Goal: Task Accomplishment & Management: Manage account settings

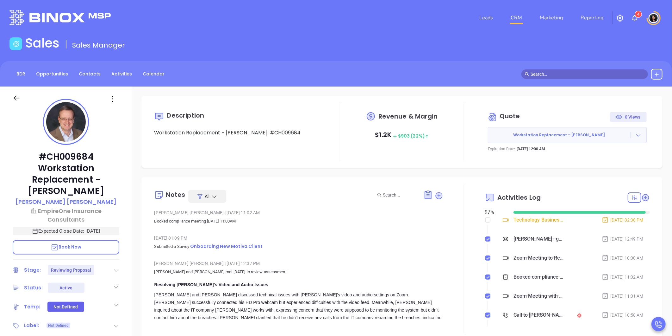
scroll to position [184, 0]
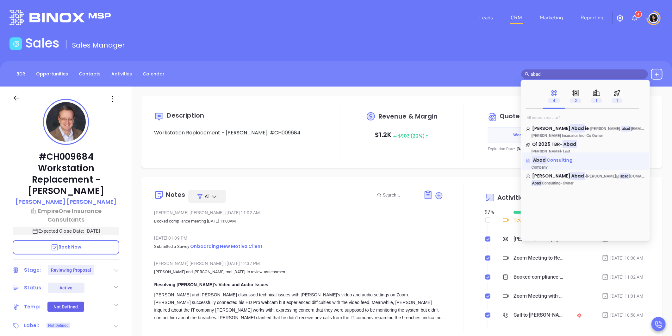
type input "abad"
click at [561, 160] on span "Consulting" at bounding box center [560, 160] width 26 height 6
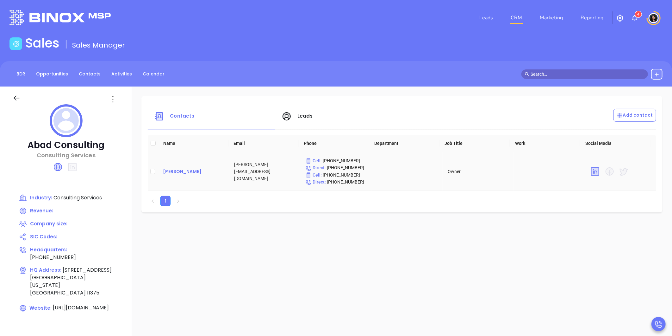
click at [176, 172] on div "[PERSON_NAME]" at bounding box center [193, 171] width 61 height 8
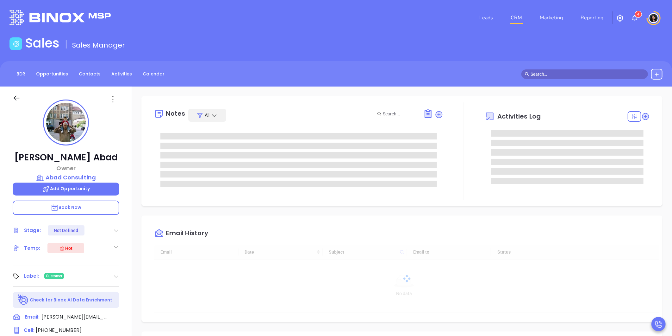
type input "[DATE]"
type input "[PERSON_NAME]"
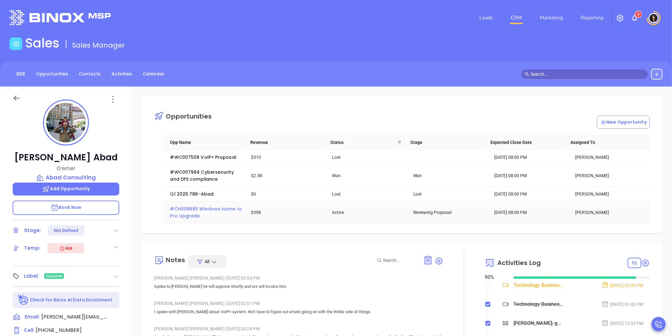
click at [187, 215] on span "#CH009685 Windows Home to Pro Upgrade" at bounding box center [206, 211] width 73 height 13
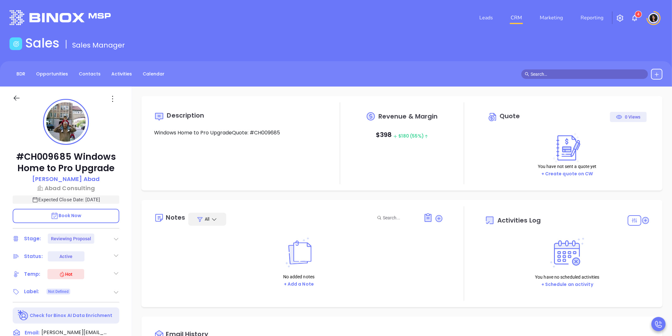
type input "[DATE]"
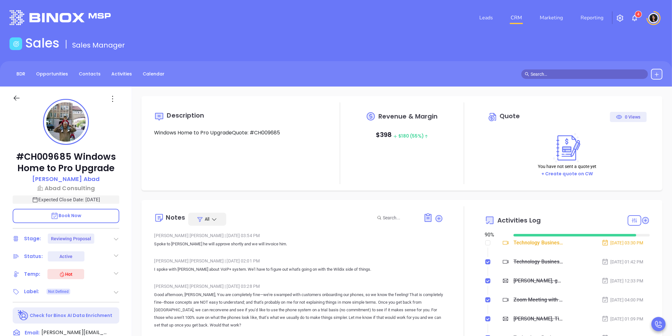
scroll to position [184, 0]
type input "[PERSON_NAME]"
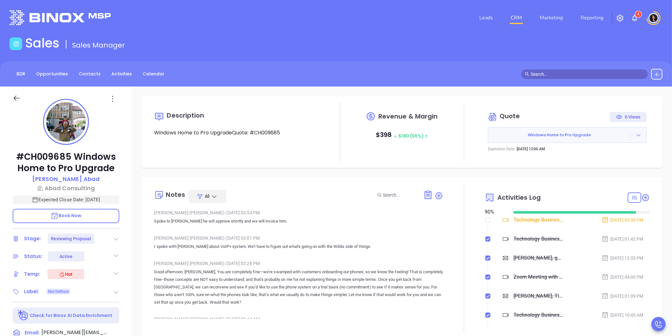
click at [570, 76] on input "text" at bounding box center [588, 74] width 114 height 7
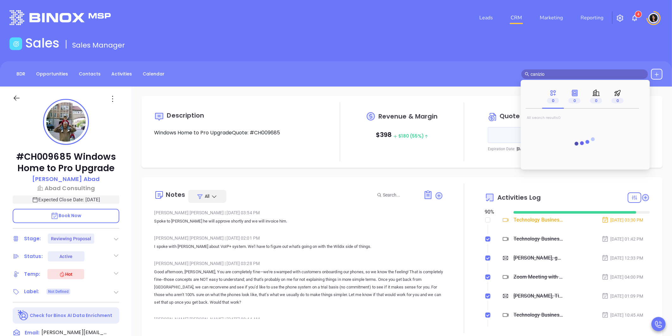
type input "canizio"
click at [576, 94] on icon at bounding box center [575, 93] width 5 height 6
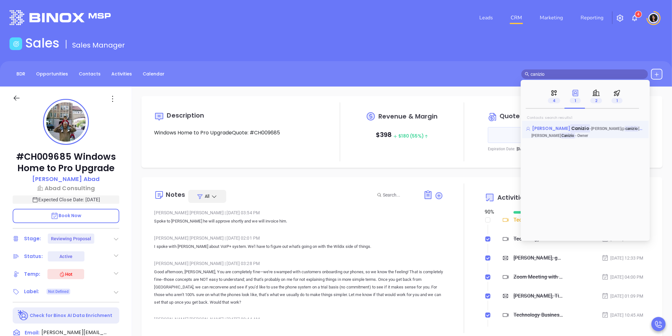
click at [590, 128] on span "- [PERSON_NAME]@ [PERSON_NAME] [DOMAIN_NAME]" at bounding box center [629, 128] width 78 height 6
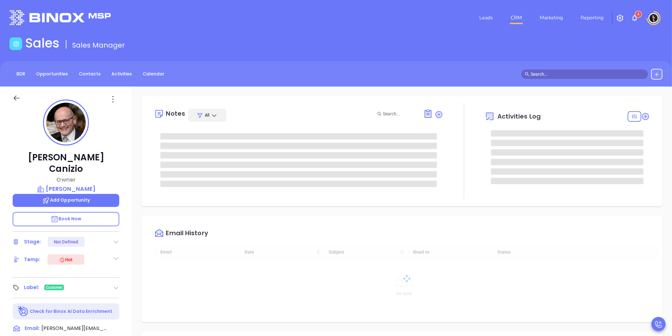
type input "[DATE]"
type input "[PERSON_NAME]"
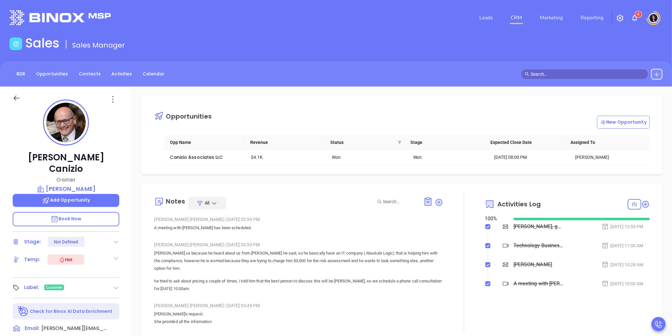
click at [284, 174] on div "Opportunities New Opportunity Opp Name Revenue Status Stage Expected Close Date…" at bounding box center [401, 135] width 521 height 78
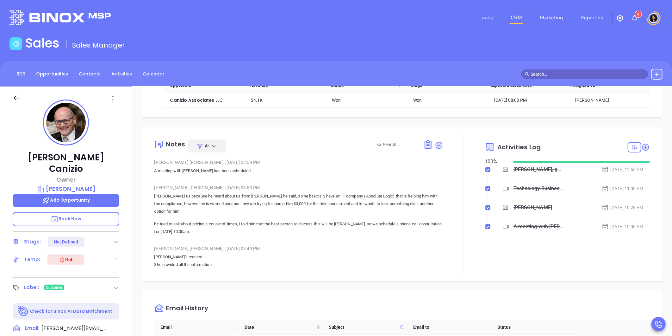
scroll to position [70, 0]
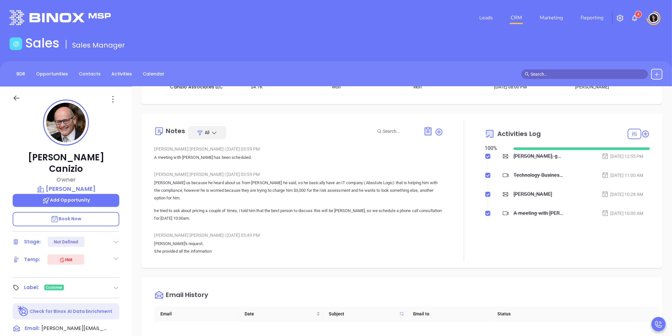
click at [1, 154] on div "[PERSON_NAME] Owner [PERSON_NAME] Add Opportunity Book Now Stage: Not Defined T…" at bounding box center [66, 295] width 132 height 419
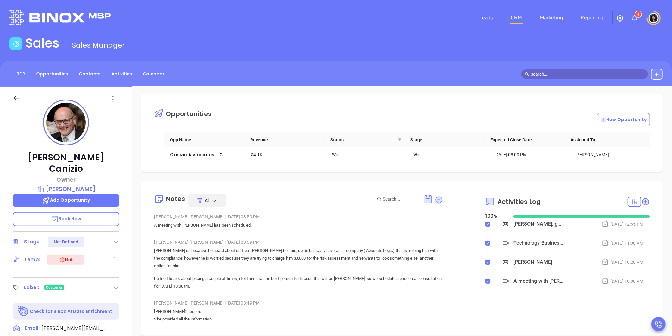
scroll to position [0, 0]
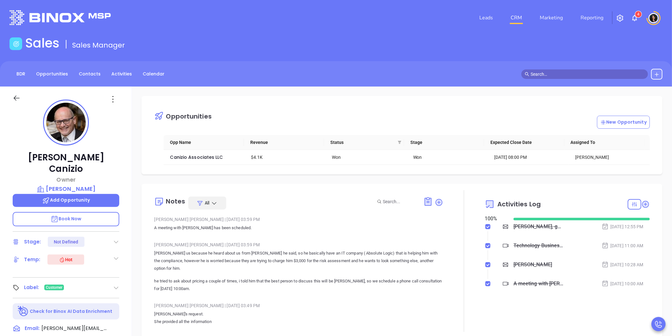
click at [315, 179] on div "Opportunities New Opportunity Opp Name Revenue Status Stage Expected Close Date…" at bounding box center [402, 307] width 540 height 443
